Goal: Transaction & Acquisition: Purchase product/service

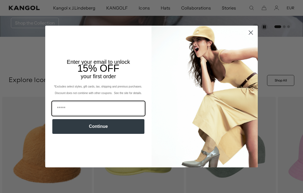
scroll to position [104, 0]
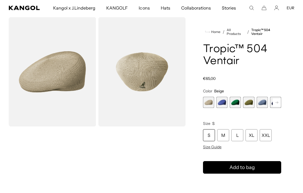
scroll to position [18, 0]
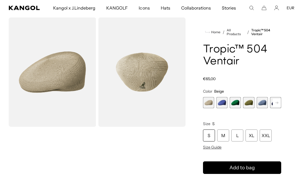
click at [221, 103] on span "2 of 22" at bounding box center [222, 102] width 11 height 11
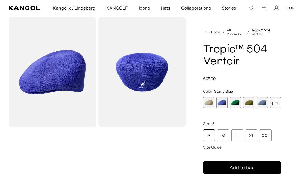
click at [276, 104] on rect at bounding box center [277, 103] width 8 height 8
click at [265, 102] on span "6 of 22" at bounding box center [262, 102] width 11 height 11
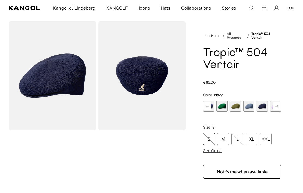
click at [266, 8] on icon "Cart" at bounding box center [264, 7] width 5 height 5
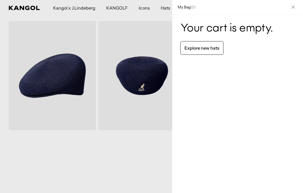
scroll to position [0, 112]
click at [296, 8] on button "Close" at bounding box center [293, 7] width 14 height 14
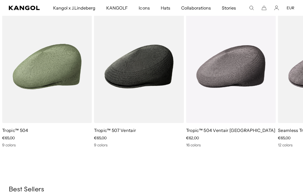
scroll to position [0, 0]
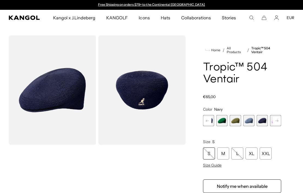
click at [267, 154] on div "XXL" at bounding box center [266, 154] width 12 height 12
click at [274, 120] on rect at bounding box center [277, 121] width 8 height 8
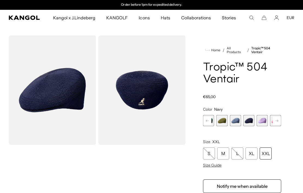
click at [279, 120] on rect at bounding box center [277, 121] width 8 height 8
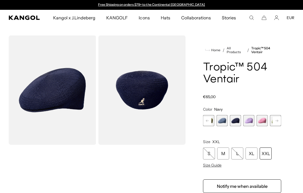
click at [270, 157] on div "XXL" at bounding box center [266, 154] width 12 height 12
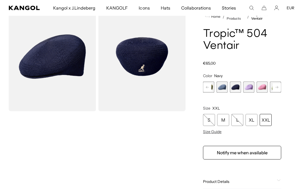
scroll to position [34, 0]
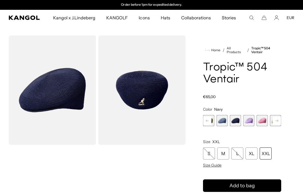
click at [292, 19] on button "EUR" at bounding box center [291, 17] width 8 height 5
click at [293, 36] on link "EUR" at bounding box center [291, 35] width 8 height 5
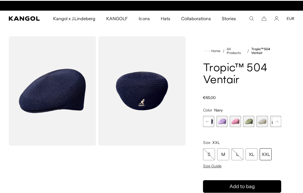
scroll to position [0, 112]
